Goal: Check status: Check status

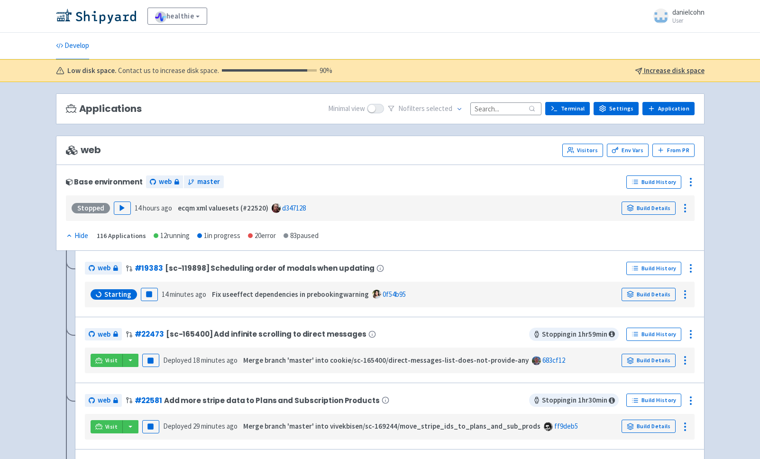
click at [496, 114] on input at bounding box center [505, 108] width 71 height 13
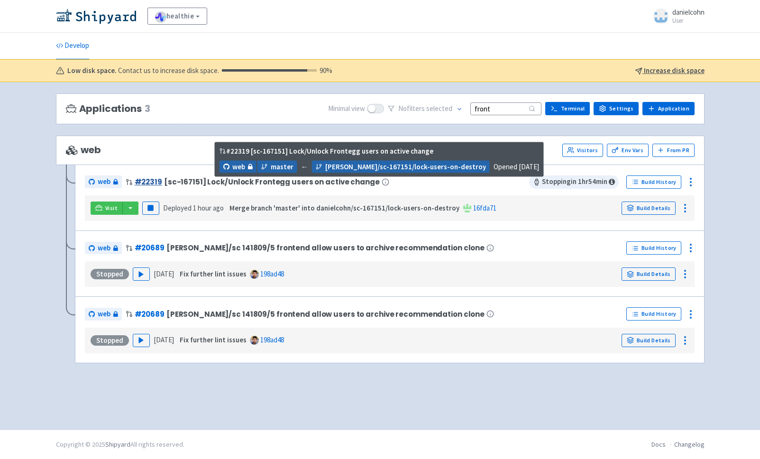
type input "front"
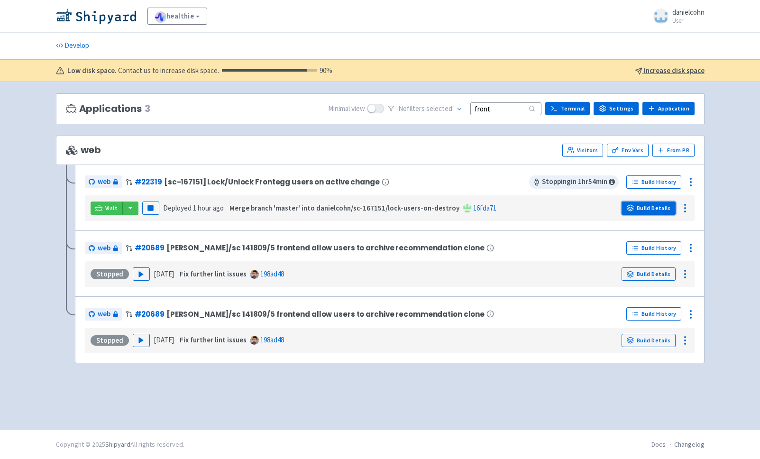
click at [662, 205] on link "Build Details" at bounding box center [648, 207] width 54 height 13
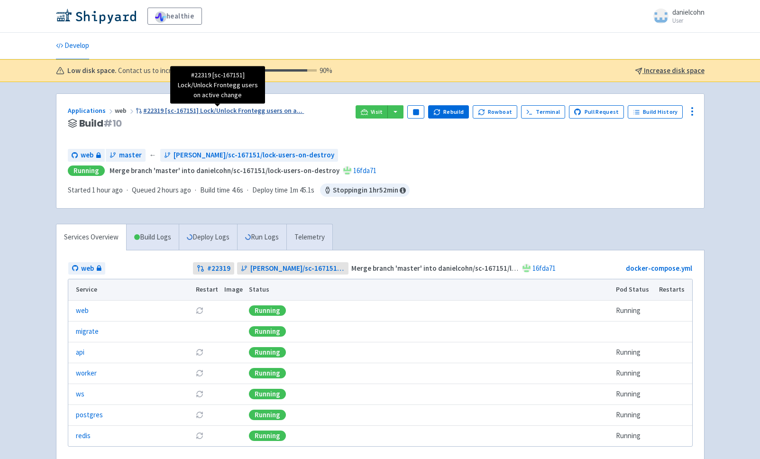
click at [274, 113] on span "#22319 [sc-167151] Lock/Unlock Frontegg users on a ..." at bounding box center [222, 110] width 159 height 9
